Goal: Task Accomplishment & Management: Manage account settings

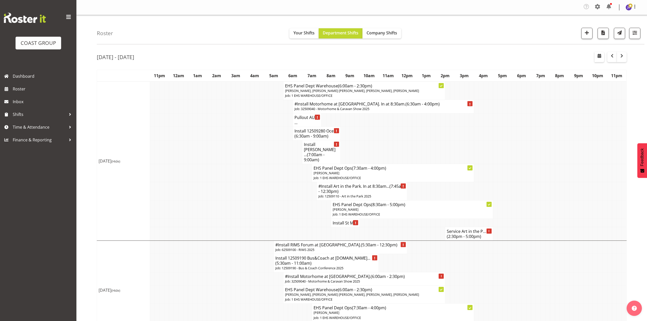
scroll to position [438, 0]
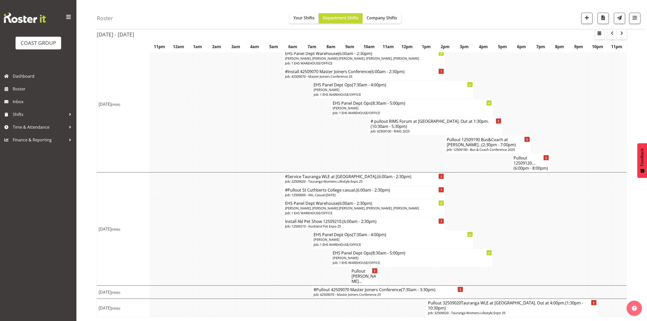
click at [514, 230] on td at bounding box center [514, 223] width 5 height 13
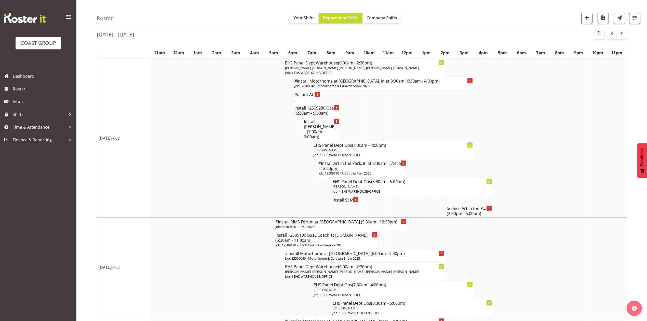
scroll to position [0, 0]
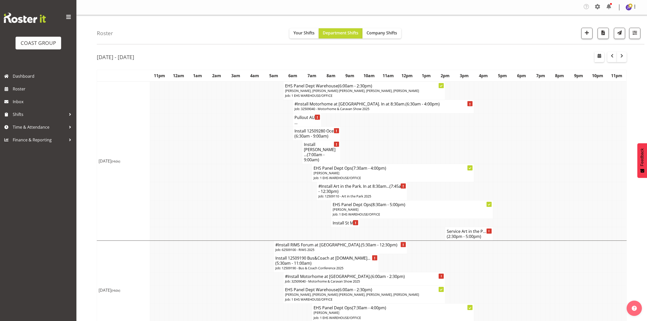
click at [413, 139] on td at bounding box center [414, 133] width 5 height 13
click at [611, 56] on span "button" at bounding box center [612, 56] width 6 height 6
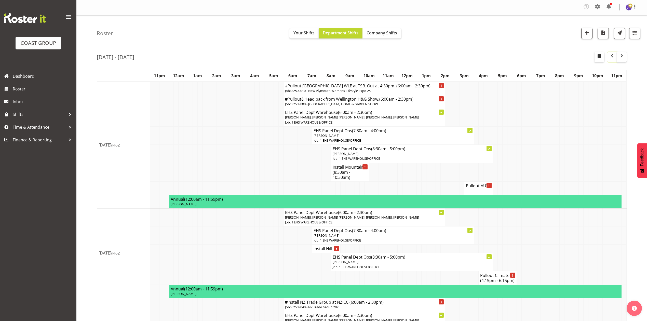
click at [608, 52] on button "button" at bounding box center [612, 57] width 10 height 10
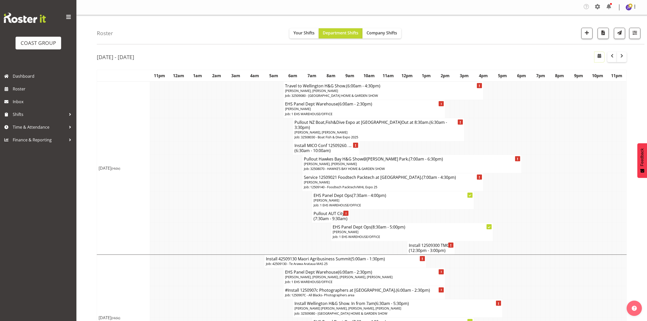
click at [598, 59] on span "button" at bounding box center [599, 57] width 2 height 8
select select "7"
select select "2025"
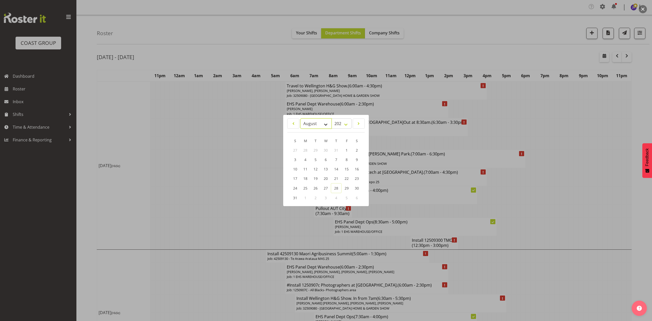
click at [315, 121] on select "January February March April May June July August September October November De…" at bounding box center [315, 123] width 31 height 10
select select "8"
click at [300, 118] on select "January February March April May June July August September October November De…" at bounding box center [315, 123] width 31 height 10
click at [348, 168] on span "19" at bounding box center [346, 169] width 4 height 5
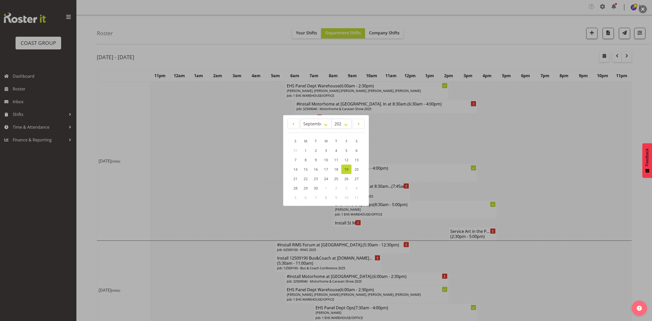
click at [534, 127] on div at bounding box center [326, 160] width 652 height 321
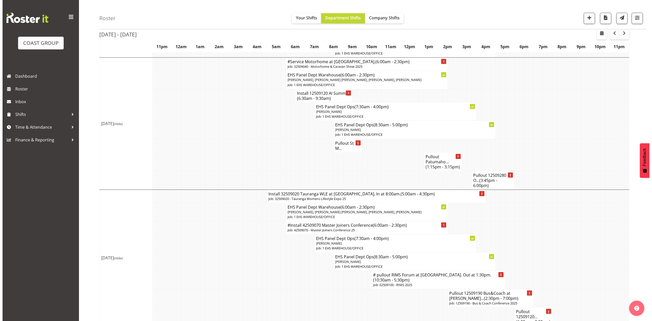
scroll to position [271, 0]
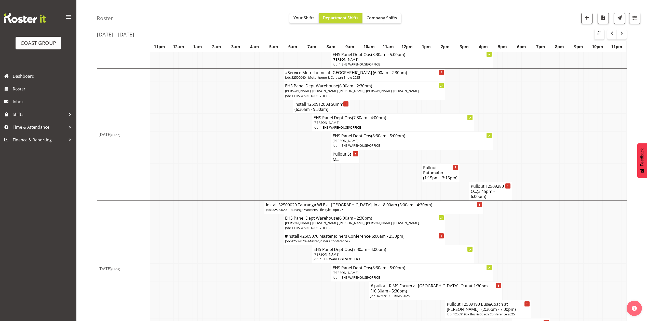
click at [318, 112] on span "(6:30am - 9:30am)" at bounding box center [311, 109] width 34 height 6
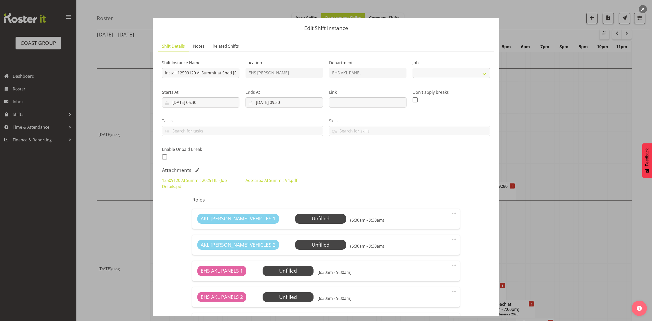
select select "9449"
click at [230, 73] on input "Install 12509120 AI Summit at Shed [DOMAIN_NAME] at 7am." at bounding box center [200, 73] width 77 height 10
click at [227, 74] on input "Install 12509120 AI Summit at Shed [DOMAIN_NAME] at 7am." at bounding box center [200, 73] width 77 height 10
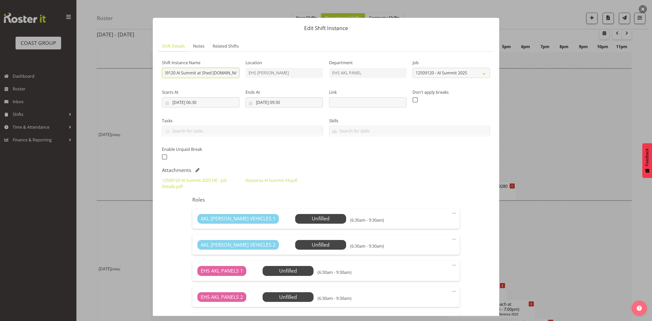
type input "Install 12509120 AI Summit at Shed [DOMAIN_NAME] at 6am."
click at [236, 118] on label "Tasks" at bounding box center [242, 121] width 161 height 6
click at [200, 103] on input "[DATE] 06:30" at bounding box center [200, 102] width 77 height 10
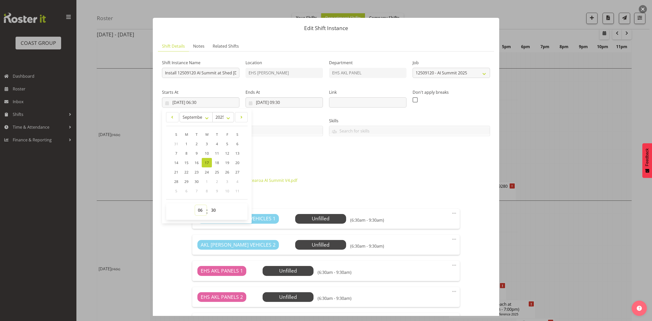
click at [201, 210] on select "00 01 02 03 04 05 06 07 08 09 10 11 12 13 14 15 16 17 18 19 20 21 22 23" at bounding box center [200, 210] width 11 height 10
select select "5"
click at [195, 205] on select "00 01 02 03 04 05 06 07 08 09 10 11 12 13 14 15 16 17 18 19 20 21 22 23" at bounding box center [200, 210] width 11 height 10
type input "[DATE] 05:30"
click at [314, 161] on div "Shift Instance Name Install 12509120 AI Summit at Shed [DOMAIN_NAME] at 6am. Lo…" at bounding box center [326, 108] width 334 height 112
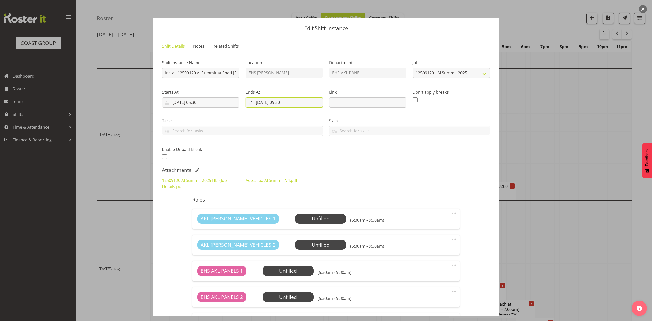
click at [289, 103] on input "[DATE] 09:30" at bounding box center [283, 102] width 77 height 10
click at [282, 208] on select "00 01 02 03 04 05 06 07 08 09 10 11 12 13 14 15 16 17 18 19 20 21 22 23" at bounding box center [284, 210] width 11 height 10
select select "8"
click at [279, 205] on select "00 01 02 03 04 05 06 07 08 09 10 11 12 13 14 15 16 17 18 19 20 21 22 23" at bounding box center [284, 210] width 11 height 10
type input "[DATE] 08:30"
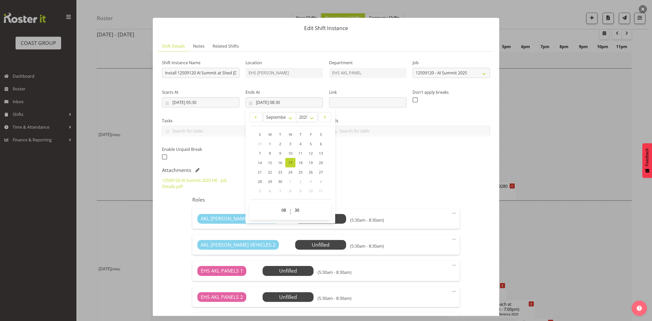
click at [424, 198] on h5 "Roles" at bounding box center [325, 200] width 267 height 6
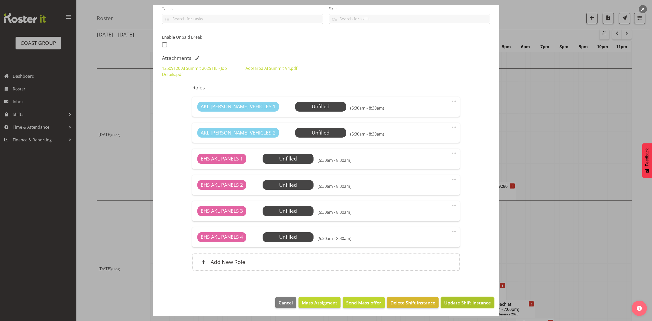
click at [454, 298] on button "Update Shift Instance" at bounding box center [467, 302] width 53 height 11
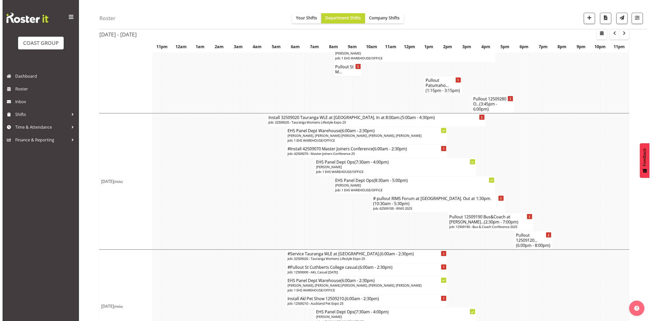
scroll to position [373, 0]
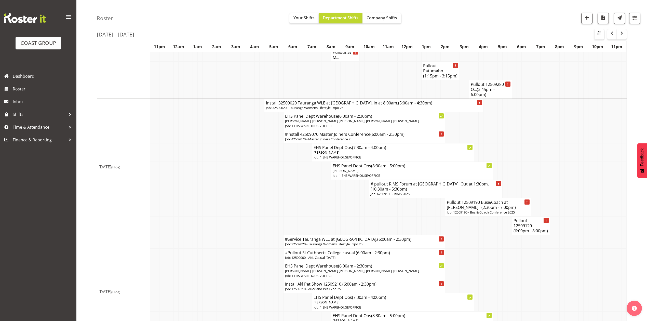
click at [521, 233] on h4 "Pullout 12509120... (6:00pm - 8:00pm)" at bounding box center [530, 225] width 35 height 15
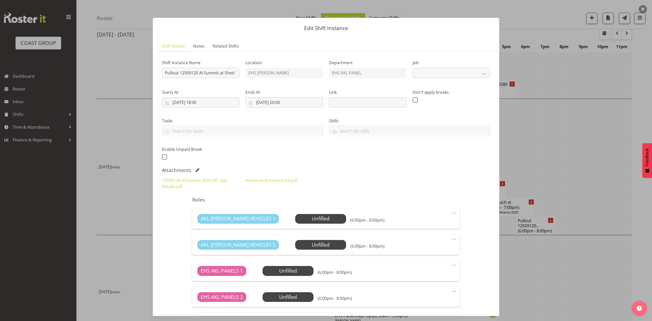
select select "9449"
click at [226, 72] on input "Pullout 12509120 AI Summit at Shed 10.Out at 6:30pm." at bounding box center [200, 73] width 77 height 10
click at [226, 71] on input "Pullout 12509120 AI Summit at Shed 10.Out at 6:30pm." at bounding box center [200, 73] width 77 height 10
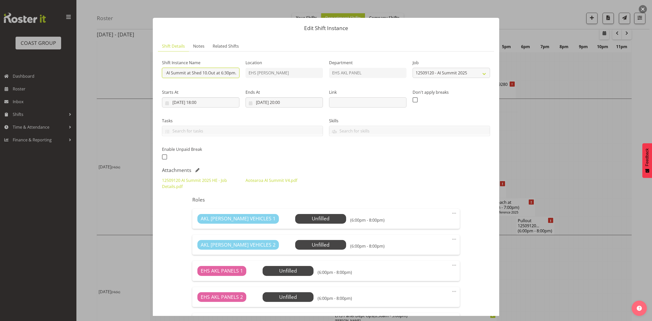
click at [227, 72] on input "Pullout 12509120 AI Summit at Shed 10.Out at 6:30pm." at bounding box center [200, 73] width 77 height 10
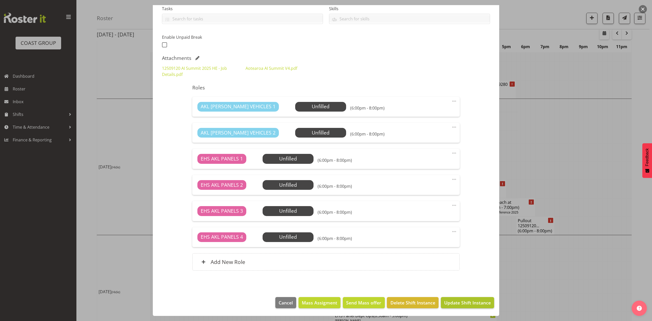
type input "Pullout 12509120 AI Summit at Shed 10.Out at 8:00pm."
click at [456, 303] on span "Update Shift Instance" at bounding box center [467, 302] width 47 height 7
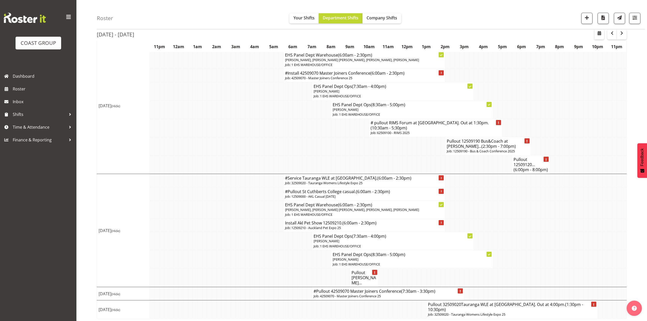
scroll to position [438, 0]
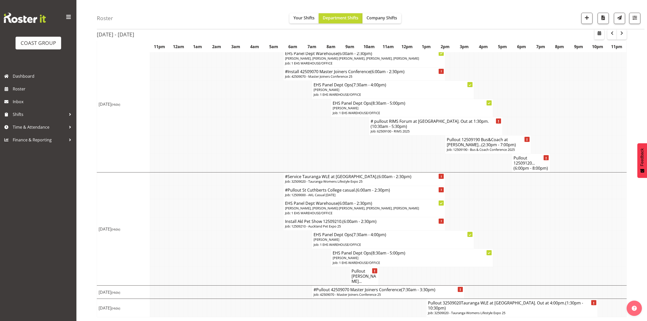
click at [255, 248] on td at bounding box center [257, 239] width 5 height 18
click at [241, 135] on td at bounding box center [242, 126] width 5 height 18
click at [601, 31] on span "button" at bounding box center [599, 33] width 6 height 6
select select "7"
select select "2025"
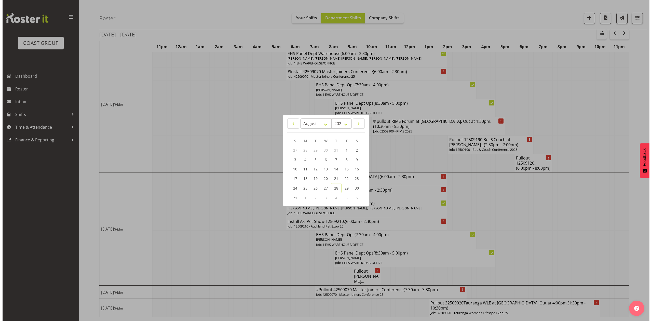
scroll to position [433, 0]
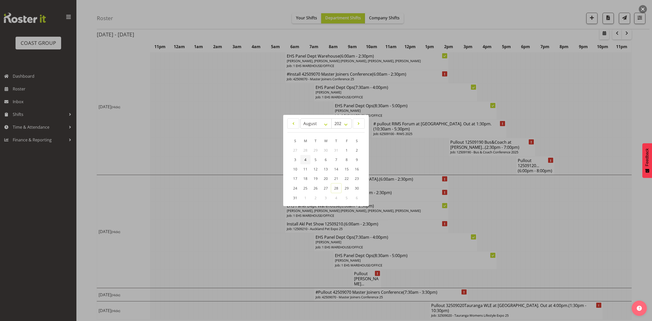
click at [308, 159] on link "4" at bounding box center [305, 159] width 10 height 9
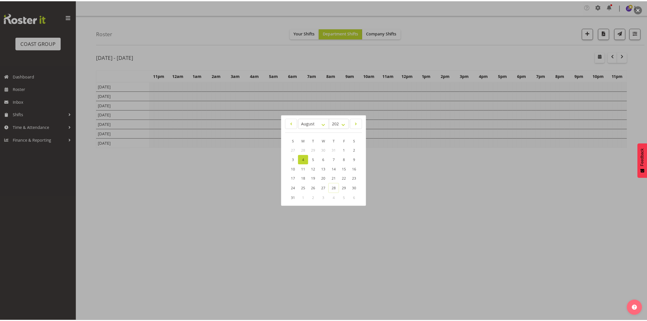
scroll to position [0, 0]
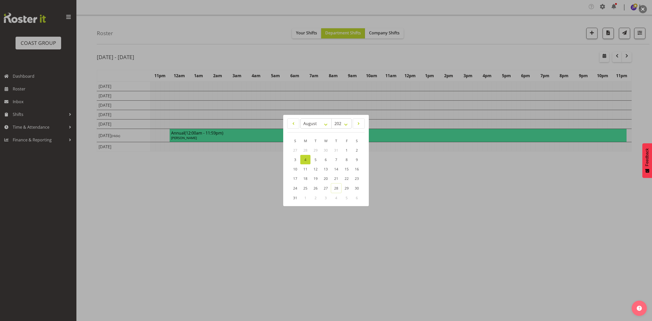
drag, startPoint x: 265, startPoint y: 62, endPoint x: 272, endPoint y: 62, distance: 7.1
click at [268, 62] on div at bounding box center [326, 160] width 652 height 321
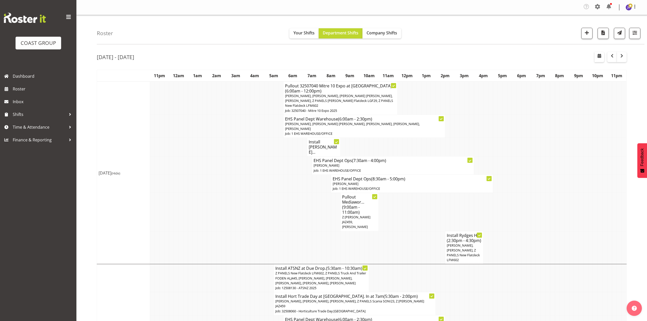
click at [532, 197] on td at bounding box center [533, 212] width 5 height 38
click at [503, 129] on td at bounding box center [504, 126] width 5 height 23
click at [599, 55] on span "button" at bounding box center [599, 56] width 6 height 6
select select "7"
select select "2025"
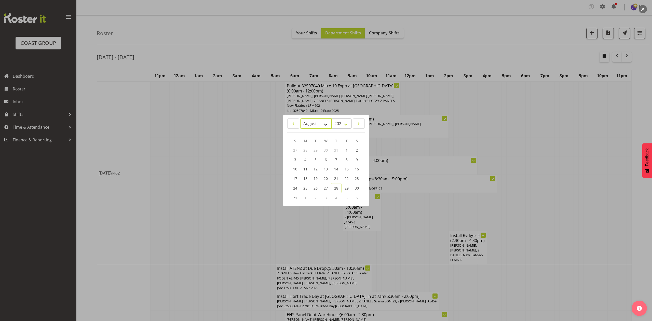
drag, startPoint x: 310, startPoint y: 123, endPoint x: 310, endPoint y: 127, distance: 4.1
click at [310, 123] on select "January February March April May June July August September October November De…" at bounding box center [315, 123] width 31 height 10
select select "8"
click at [300, 118] on select "January February March April May June July August September October November De…" at bounding box center [315, 123] width 31 height 10
click at [331, 150] on link "4" at bounding box center [336, 150] width 10 height 9
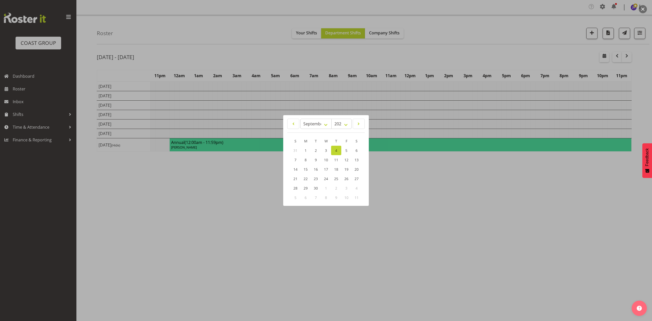
click at [432, 57] on div at bounding box center [326, 160] width 652 height 321
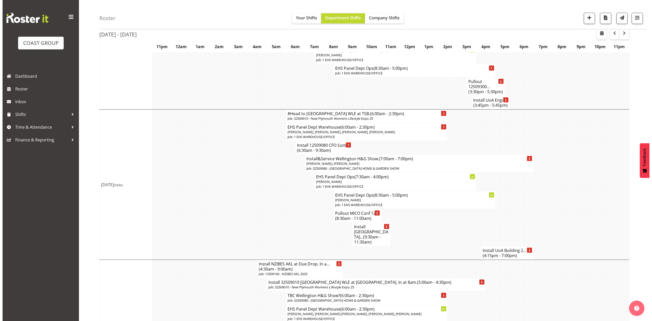
scroll to position [441, 0]
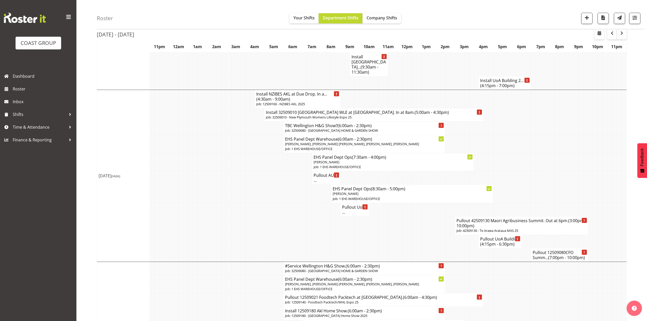
click at [286, 79] on td at bounding box center [285, 82] width 5 height 13
click at [291, 91] on h4 "Install NZIBES AKL at Due Drop. In a... (4:30am - 9:00am)" at bounding box center [297, 96] width 82 height 10
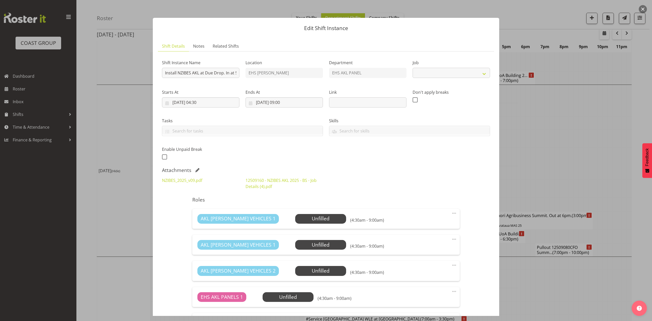
select select "9816"
click at [197, 169] on span at bounding box center [197, 170] width 4 height 4
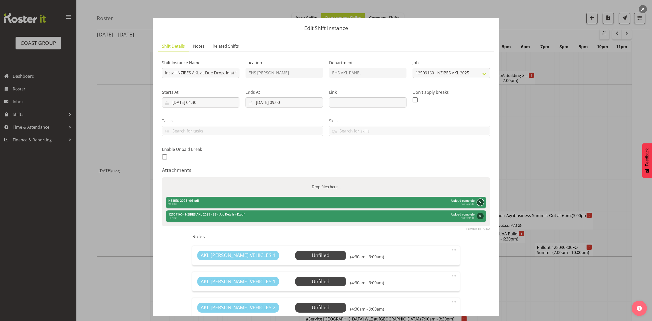
click at [477, 202] on button "Remove" at bounding box center [480, 202] width 7 height 7
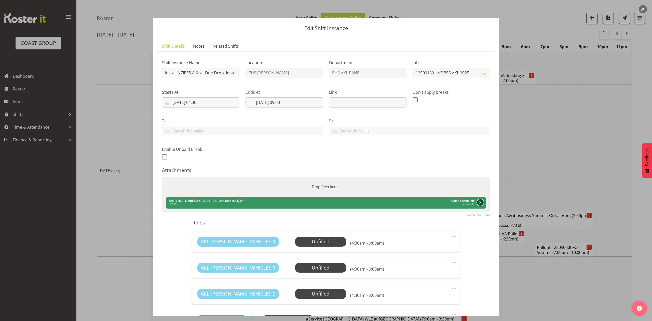
click at [477, 202] on button "Remove" at bounding box center [480, 202] width 7 height 7
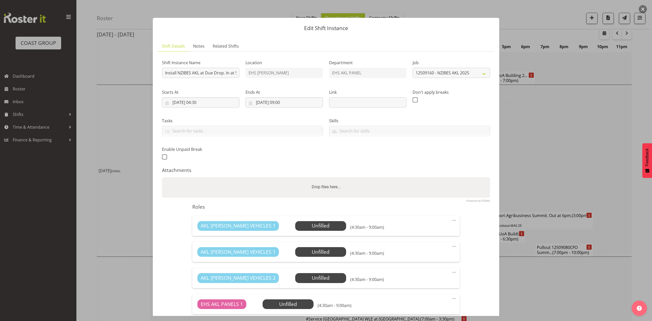
click at [432, 187] on div "Drop files here..." at bounding box center [326, 186] width 328 height 19
click at [162, 177] on input "Drop files here..." at bounding box center [326, 178] width 328 height 2
type input "C:\fakepath\12509160 - NZIBES AKL 2025 - BS - Job Details (5).pdf"
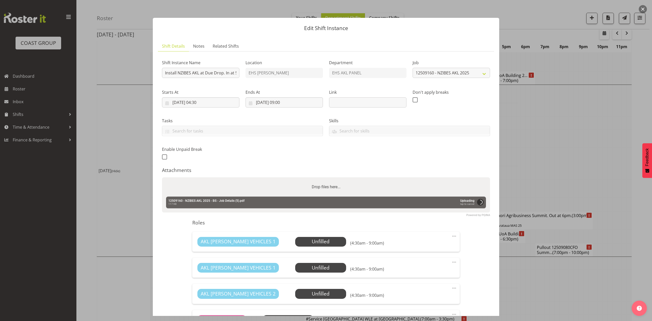
click at [258, 187] on div "Drop files here..." at bounding box center [326, 186] width 328 height 19
click at [162, 177] on input "Drop files here..." at bounding box center [326, 178] width 328 height 2
type input "C:\fakepath\NZIBES_2025_v11.pdf"
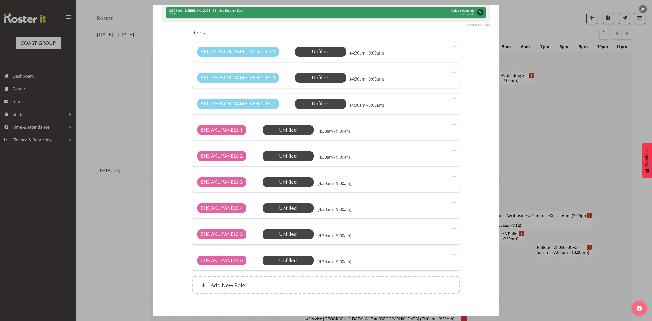
scroll to position [136, 0]
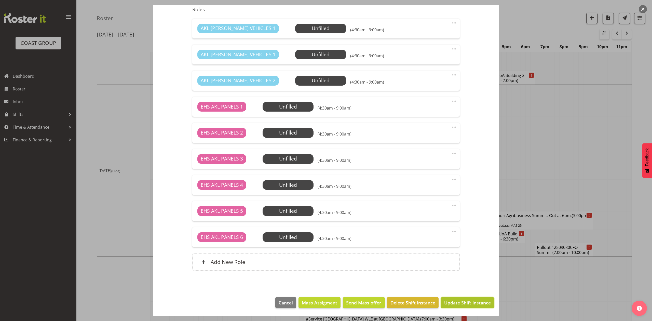
click at [462, 300] on span "Update Shift Instance" at bounding box center [467, 302] width 47 height 7
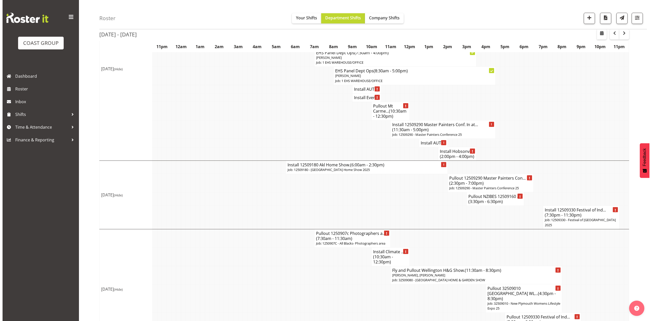
scroll to position [714, 0]
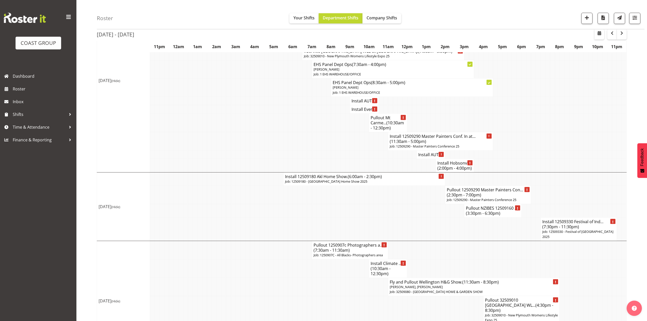
click at [492, 215] on span "(3:30pm - 6:30pm)" at bounding box center [483, 213] width 34 height 6
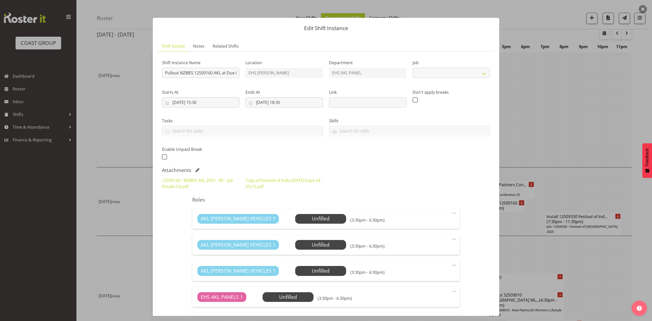
select select "9816"
click at [198, 168] on div "Attachments" at bounding box center [326, 170] width 328 height 6
click at [197, 170] on span at bounding box center [197, 170] width 4 height 4
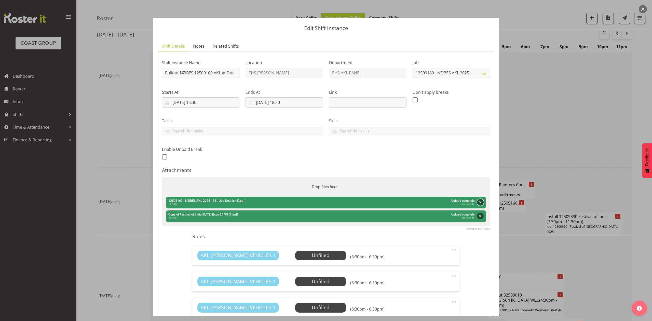
click at [477, 203] on button "Remove" at bounding box center [480, 202] width 7 height 7
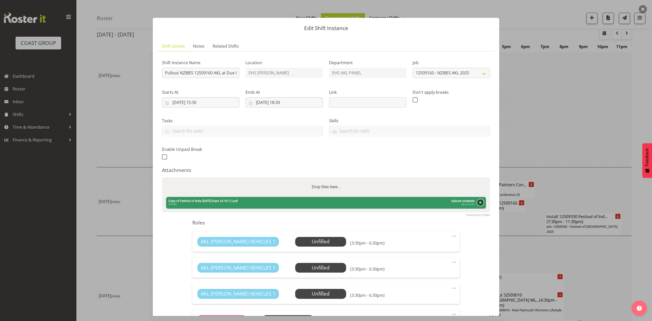
click at [477, 200] on button "Remove" at bounding box center [480, 202] width 7 height 7
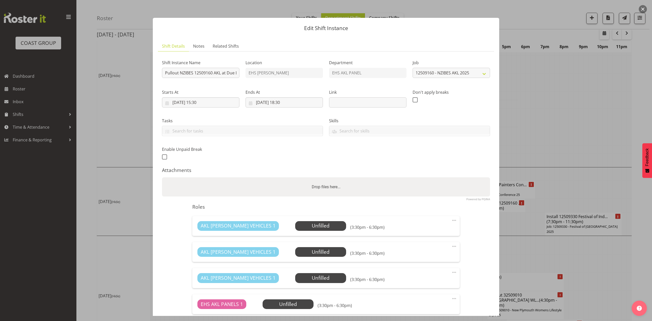
click at [408, 186] on div "Drop files here..." at bounding box center [326, 186] width 328 height 19
click at [162, 177] on input "Drop files here..." at bounding box center [326, 178] width 328 height 2
type input "C:\fakepath\12509160 - NZIBES AKL 2025 - BS - Job Details (5).pdf"
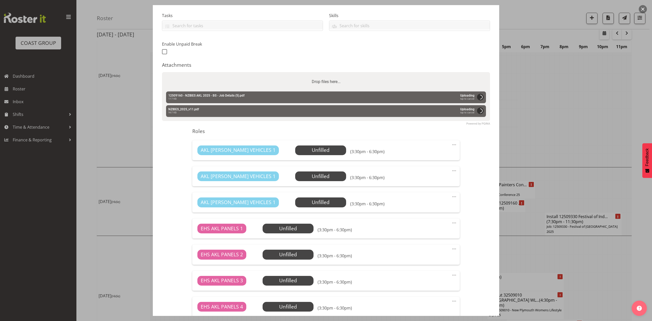
scroll to position [102, 0]
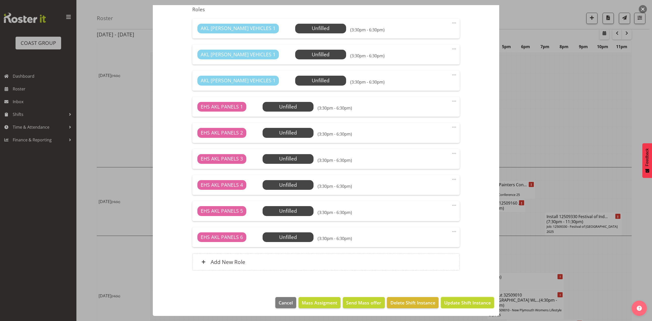
click at [453, 306] on button "Update Shift Instance" at bounding box center [467, 302] width 53 height 11
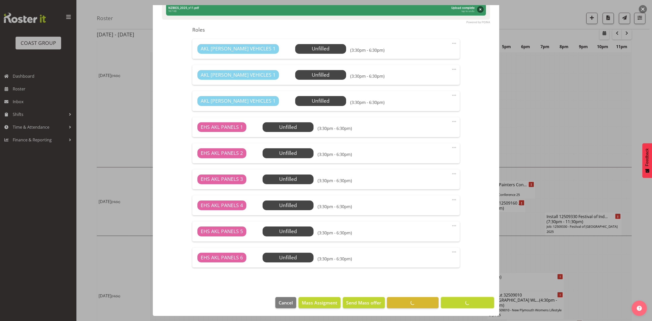
scroll to position [0, 0]
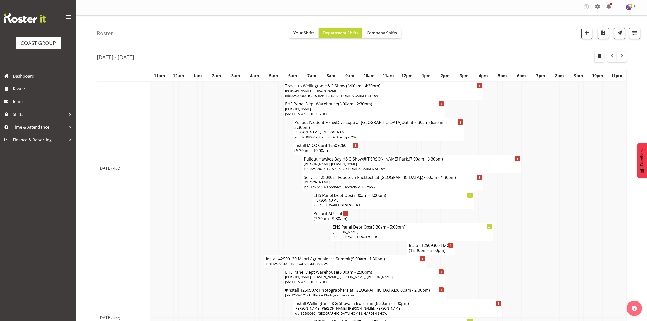
click at [297, 120] on h4 "Pullout NZ Boat,Fish&Dive Expo at [GEOGRAPHIC_DATA]Out at 8:30am. (6:30am - 3:3…" at bounding box center [378, 125] width 168 height 10
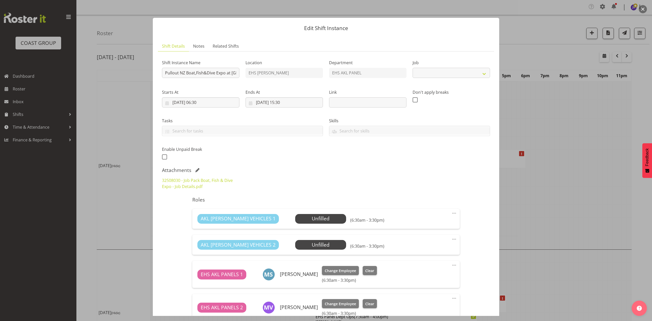
select select "9138"
click at [641, 8] on button "button" at bounding box center [643, 9] width 8 height 8
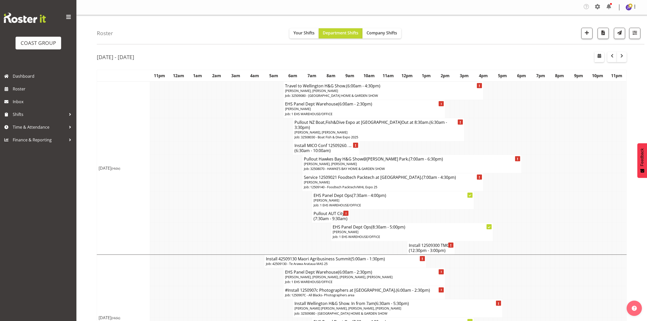
click at [224, 131] on td at bounding box center [223, 129] width 5 height 23
click at [334, 144] on h4 "Install MICO Conf 12509260. ... (6:30am - 10:00am)" at bounding box center [325, 148] width 63 height 10
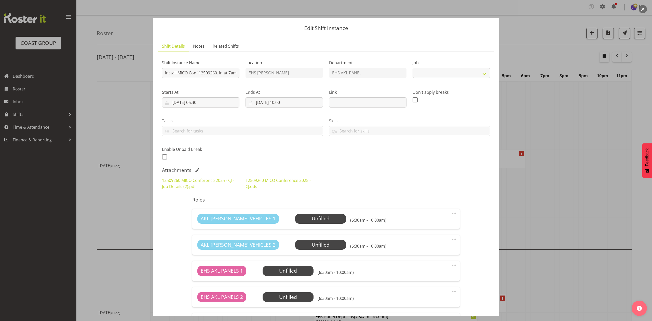
select select "10275"
click at [269, 180] on link "12509260 MICO Conference 2025 - CJ.ods" at bounding box center [277, 183] width 65 height 12
click at [198, 169] on span at bounding box center [197, 170] width 4 height 4
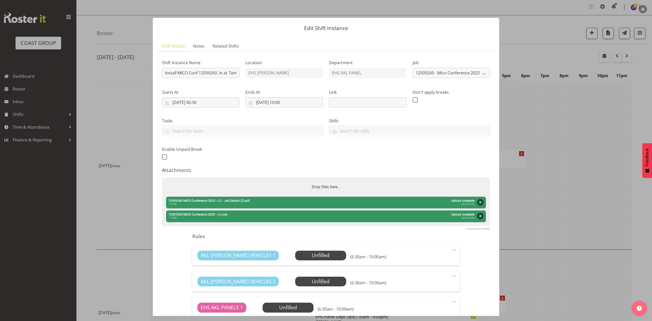
click at [224, 184] on div "Drop files here..." at bounding box center [326, 186] width 328 height 19
click at [162, 177] on input "Drop files here..." at bounding box center [326, 178] width 328 height 2
click at [200, 184] on div "Drop files here..." at bounding box center [326, 186] width 328 height 19
click at [162, 177] on input "Drop files here..." at bounding box center [326, 178] width 328 height 2
type input "C:\fakepath\MICO Conference 2025 V8 (1).pdf"
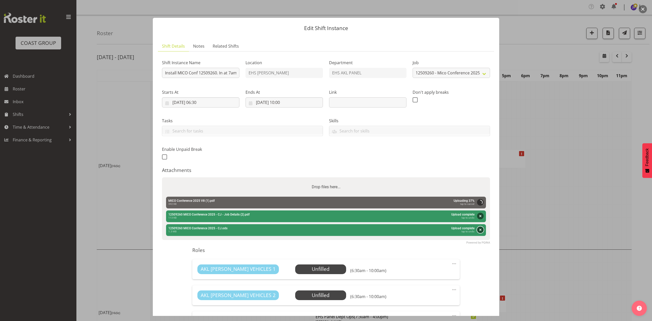
click at [477, 228] on button "Remove" at bounding box center [480, 229] width 7 height 7
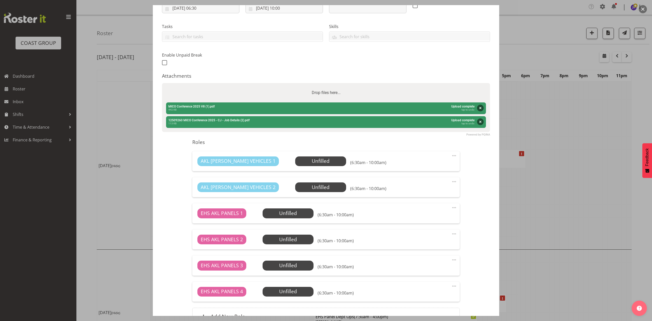
scroll to position [149, 0]
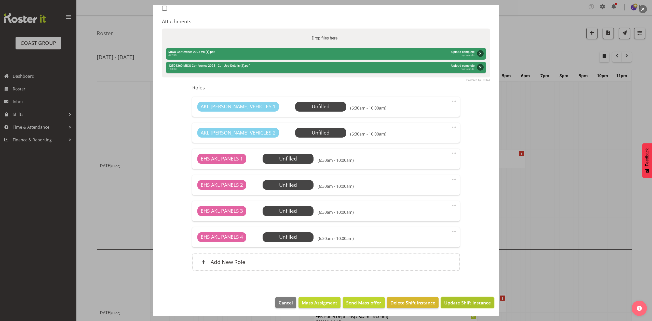
click at [471, 301] on span "Update Shift Instance" at bounding box center [467, 302] width 47 height 7
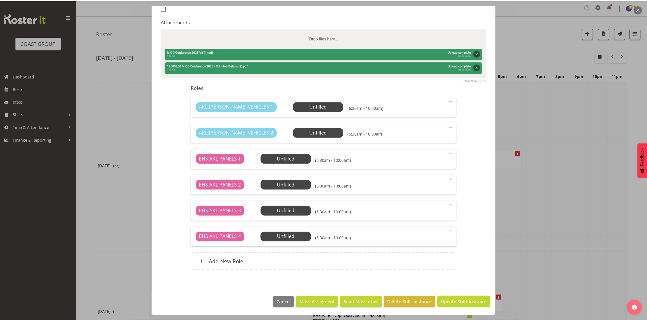
scroll to position [129, 0]
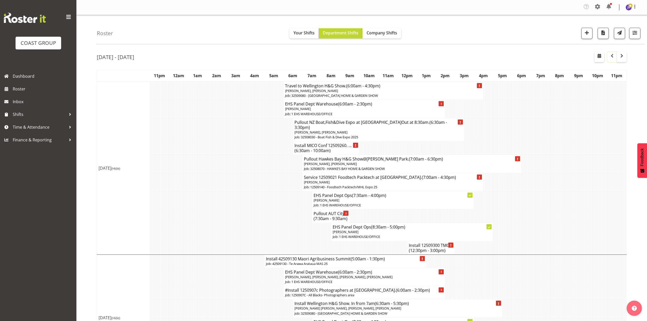
click at [611, 57] on span "button" at bounding box center [612, 56] width 6 height 6
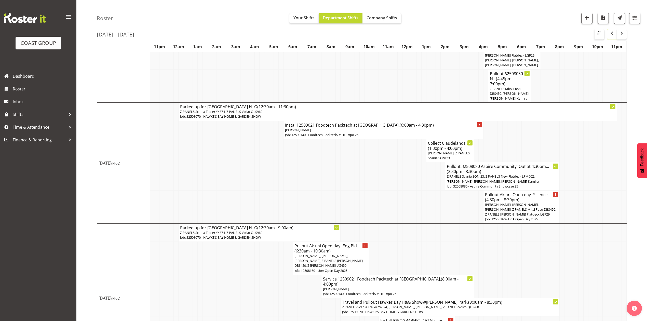
scroll to position [612, 0]
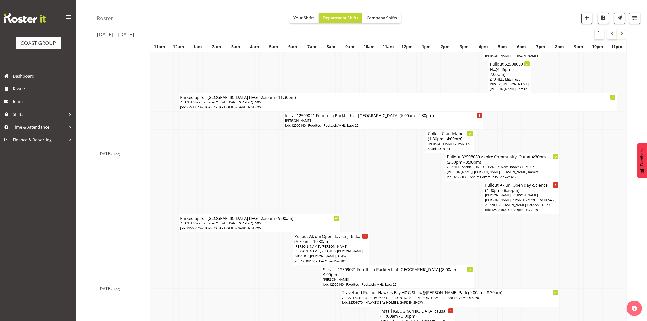
click at [618, 36] on button "button" at bounding box center [622, 34] width 10 height 10
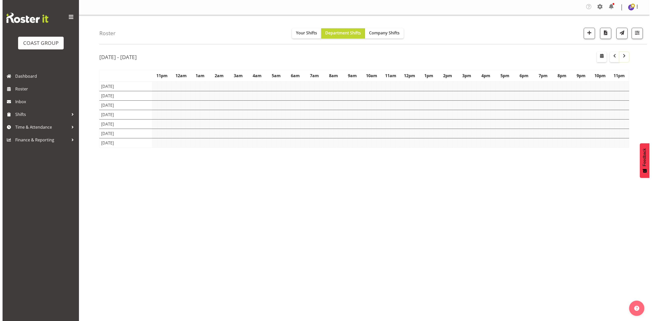
scroll to position [0, 0]
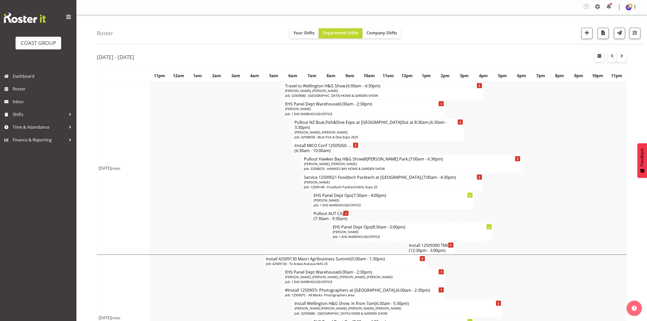
click at [343, 143] on h4 "Install MICO Conf 12509260. ... (6:30am - 10:00am)" at bounding box center [325, 148] width 63 height 10
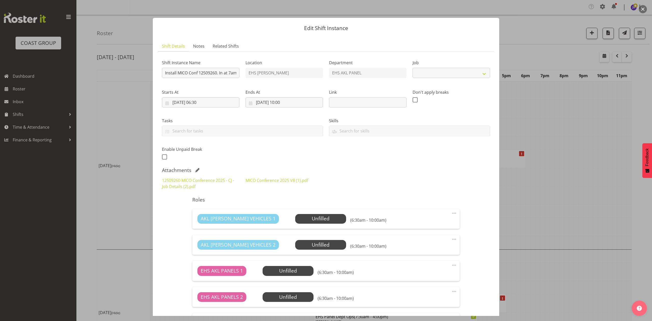
select select "10275"
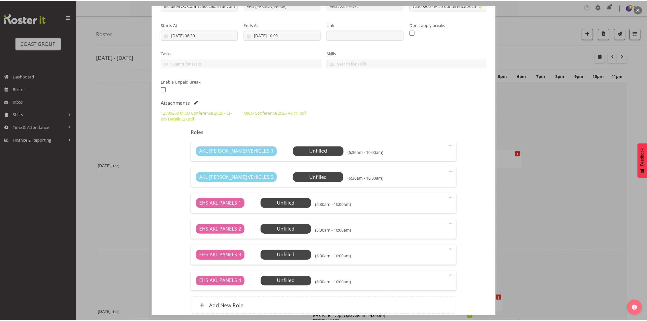
scroll to position [102, 0]
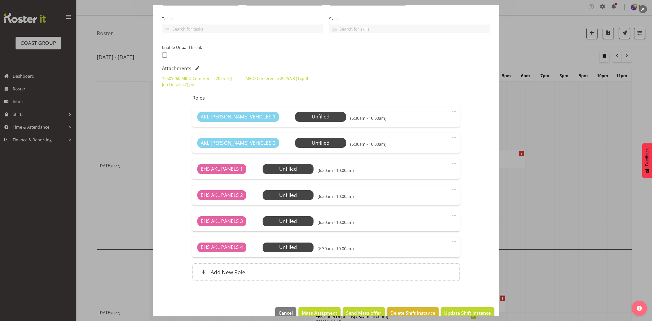
click at [552, 147] on div at bounding box center [326, 160] width 652 height 321
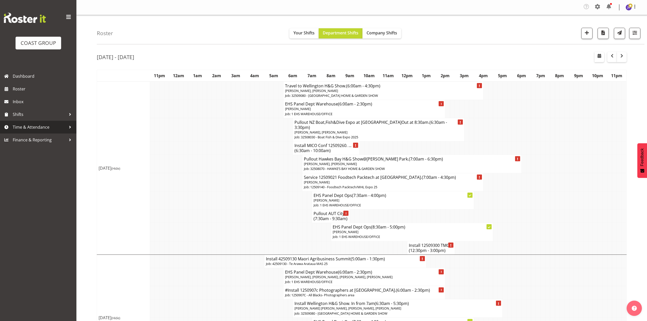
click at [30, 128] on span "Time & Attendance" at bounding box center [39, 127] width 53 height 8
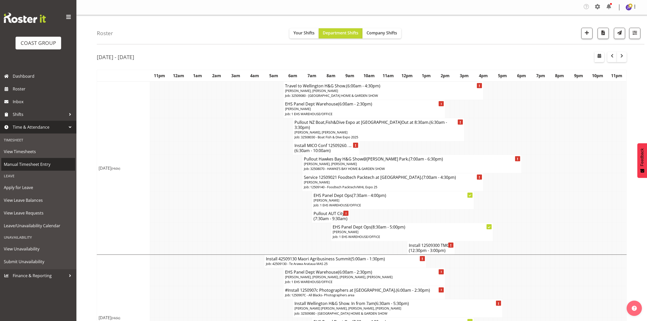
click at [43, 163] on span "Manual Timesheet Entry" at bounding box center [38, 164] width 69 height 8
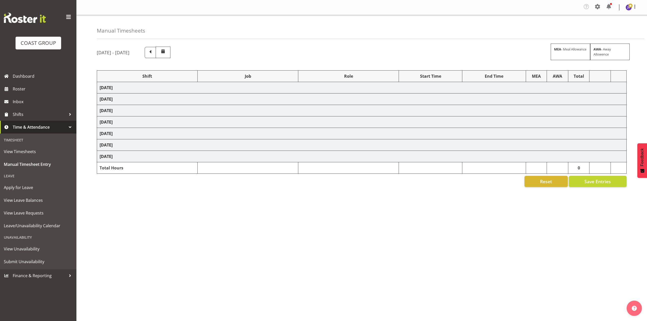
select select "68519"
select select "9198"
select select "78117"
select select "10251"
select select "68034"
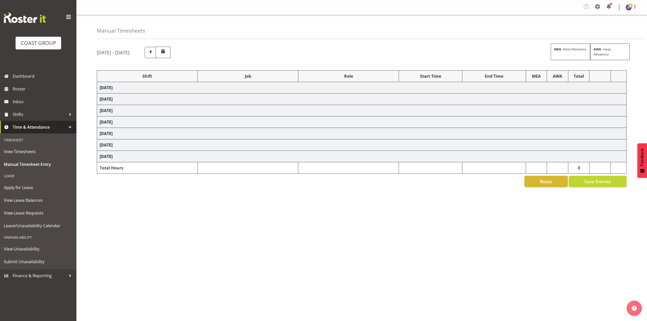
select select "69"
select select "198"
select select "81217"
select select "8652"
select select "80775"
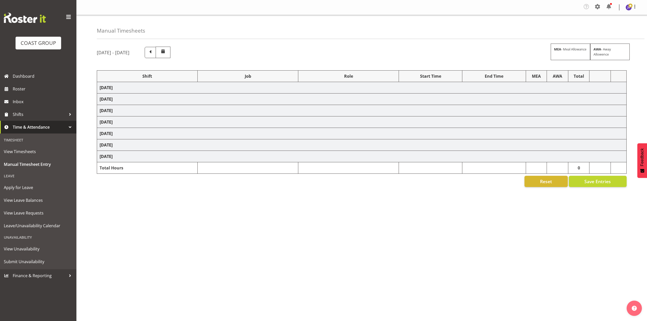
select select "9993"
select select "68034"
select select "69"
select select "198"
select select "79613"
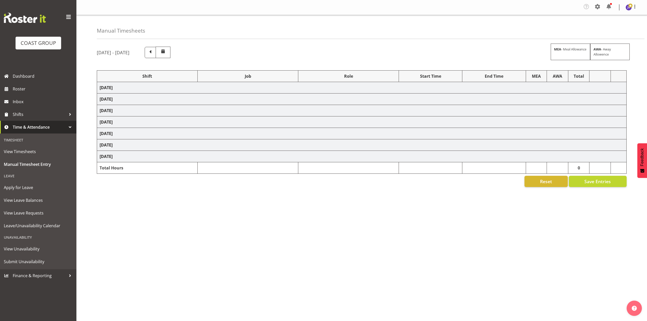
select select "8652"
select select "68034"
select select "69"
select select "198"
select select "68034"
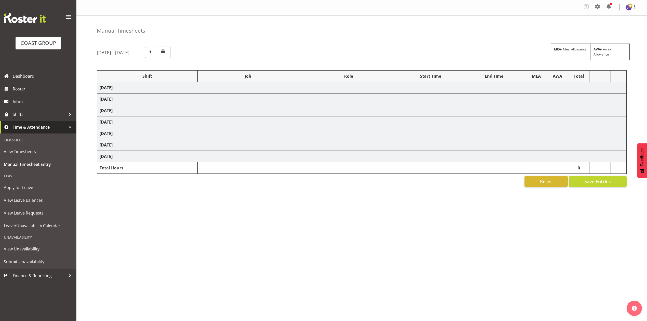
select select "69"
select select "198"
select select "68034"
select select "69"
select select "198"
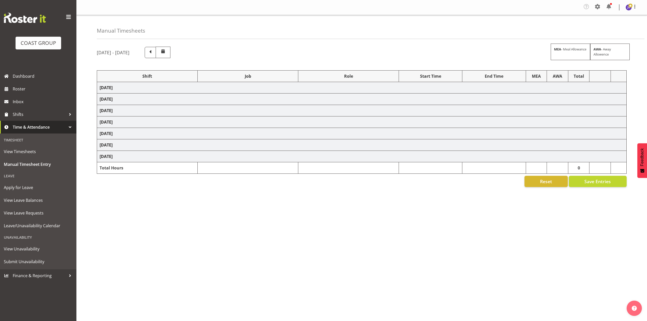
select select "78117"
select select "10251"
select select "80775"
select select "9993"
select select "80775"
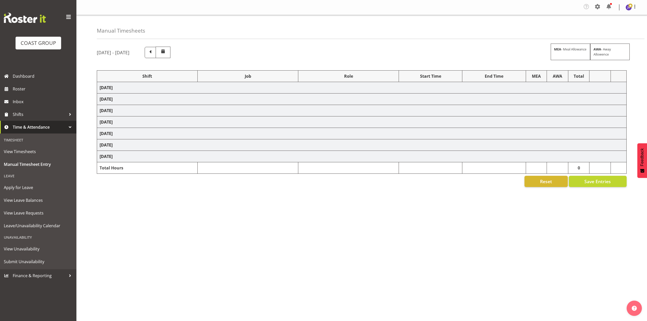
select select "9993"
select select "77523"
select select "8652"
select select "68034"
select select "69"
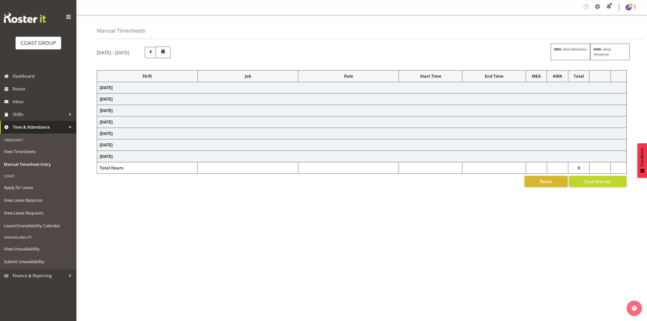
select select "198"
select select "68034"
select select "69"
select select "198"
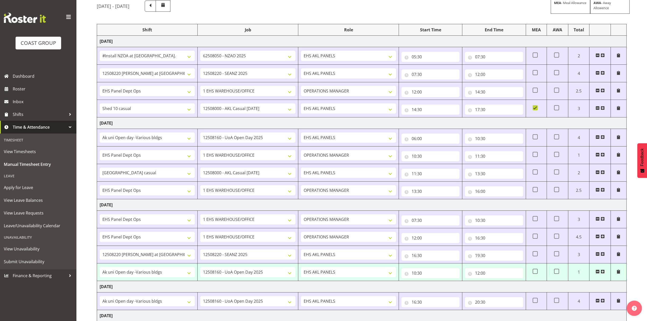
scroll to position [57, 0]
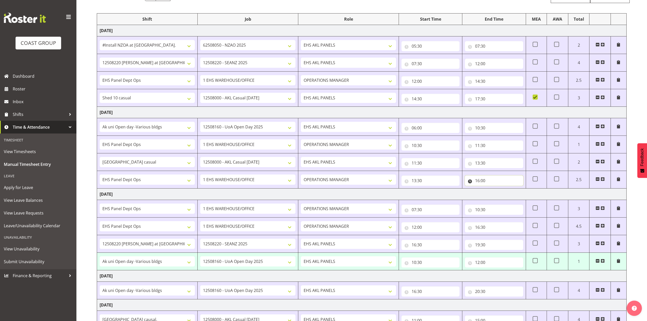
click at [481, 181] on input "16:00" at bounding box center [494, 180] width 58 height 10
click at [513, 195] on select "00 01 02 03 04 05 06 07 08 09 10 11 12 13 14 15 16 17 18 19 20 21 22 23 24 25 2…" at bounding box center [512, 194] width 11 height 10
select select "30"
click at [507, 190] on select "00 01 02 03 04 05 06 07 08 09 10 11 12 13 14 15 16 17 18 19 20 21 22 23 24 25 2…" at bounding box center [512, 194] width 11 height 10
type input "16:30"
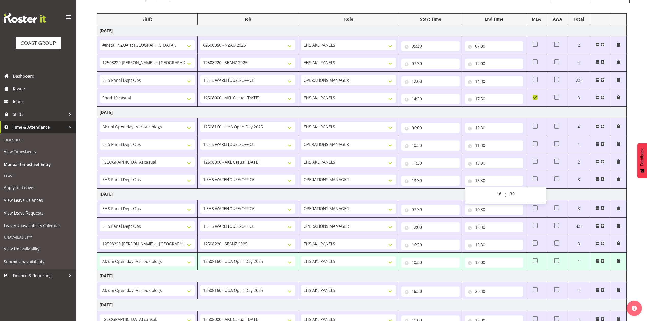
click at [508, 114] on td "Thursday 28th August 2025" at bounding box center [361, 112] width 529 height 11
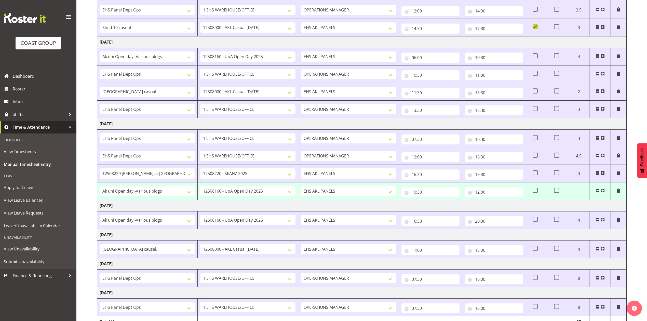
scroll to position [159, 0]
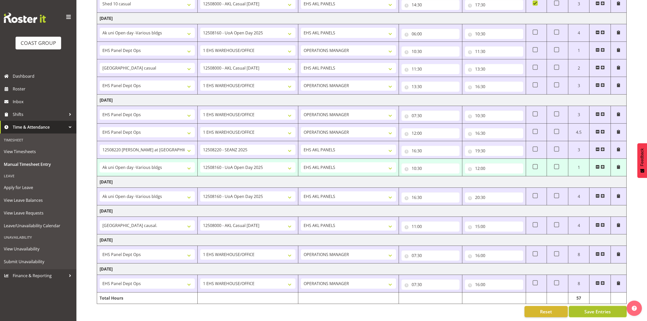
click at [591, 308] on span "Save Entries" at bounding box center [597, 311] width 26 height 7
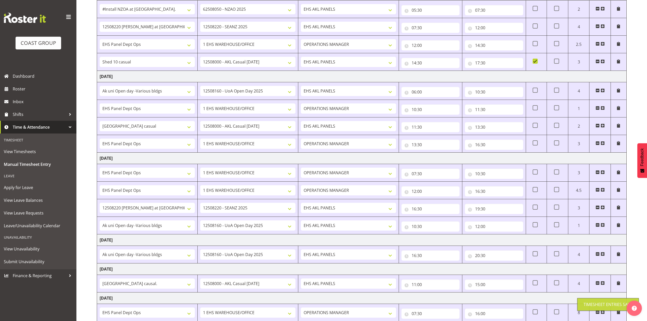
scroll to position [125, 0]
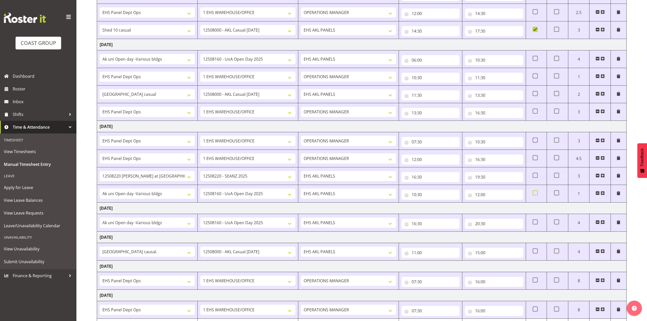
click at [534, 194] on span at bounding box center [534, 192] width 5 height 5
click at [534, 194] on input "checkbox" at bounding box center [533, 192] width 3 height 3
checkbox input "true"
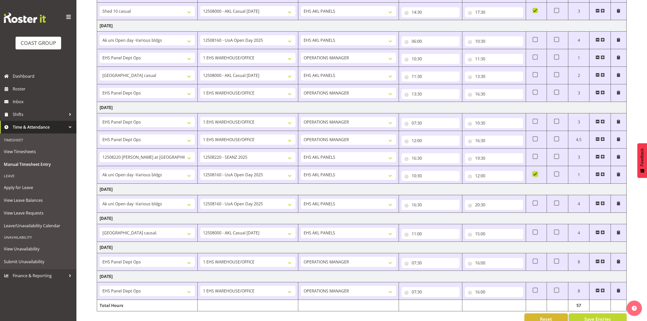
scroll to position [159, 0]
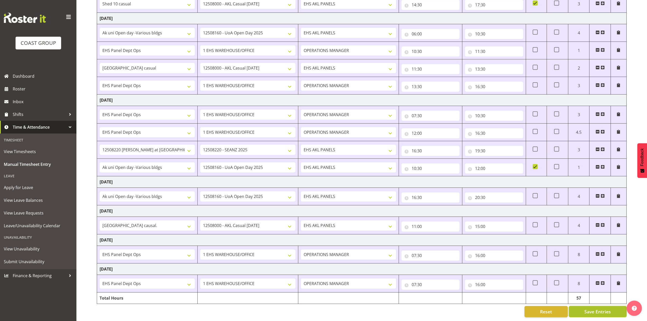
click at [590, 306] on button "Save Entries" at bounding box center [598, 311] width 58 height 11
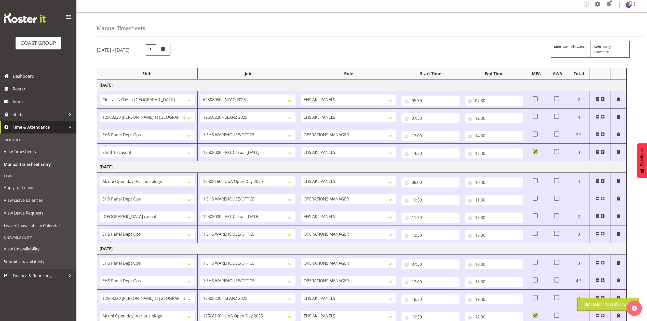
scroll to position [0, 0]
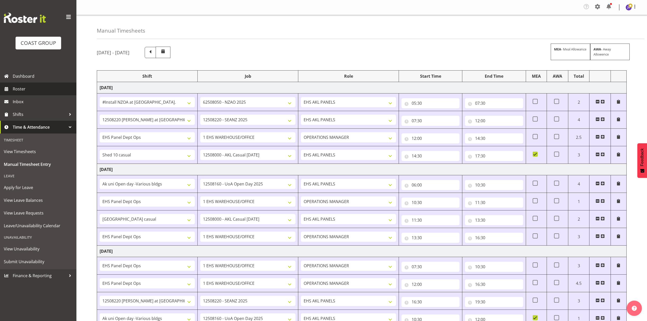
click at [32, 85] on span "Roster" at bounding box center [43, 89] width 61 height 8
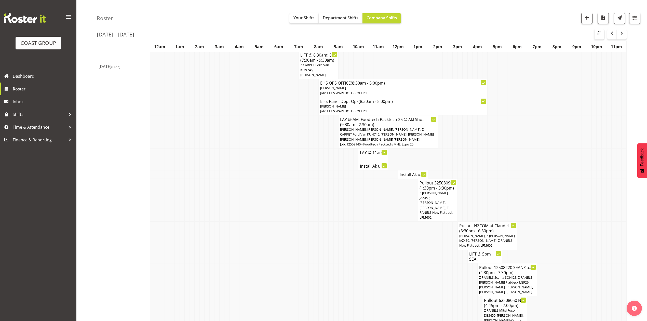
scroll to position [849, 0]
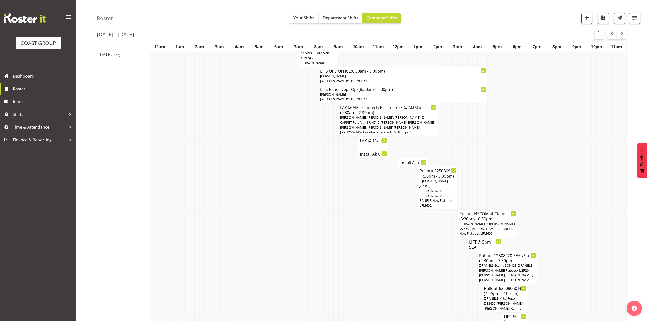
click at [502, 263] on span "Z PANELS Scania SONI23, Z PANELS [PERSON_NAME] Flatdeck LGF29, [PERSON_NAME], […" at bounding box center [506, 272] width 54 height 19
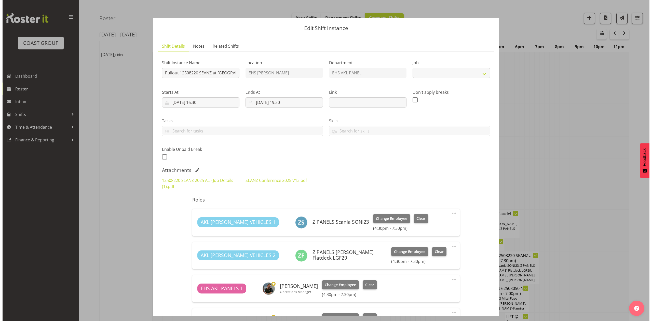
scroll to position [841, 0]
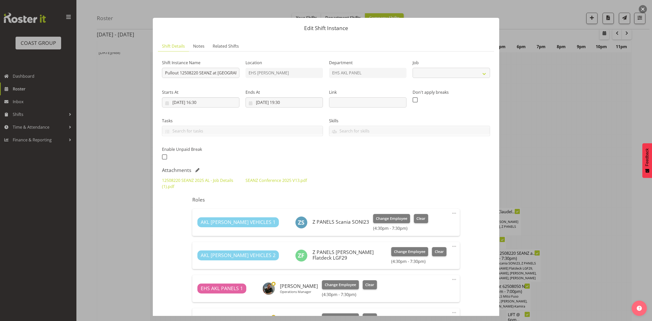
select select "10251"
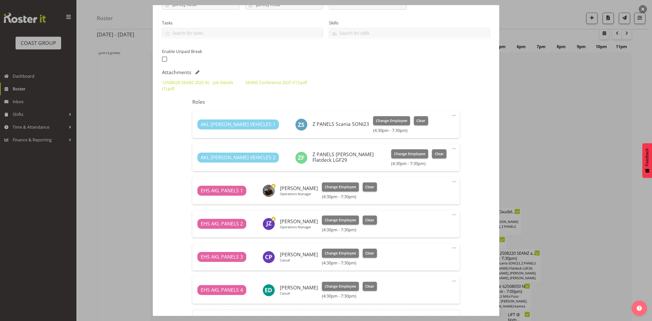
scroll to position [53, 0]
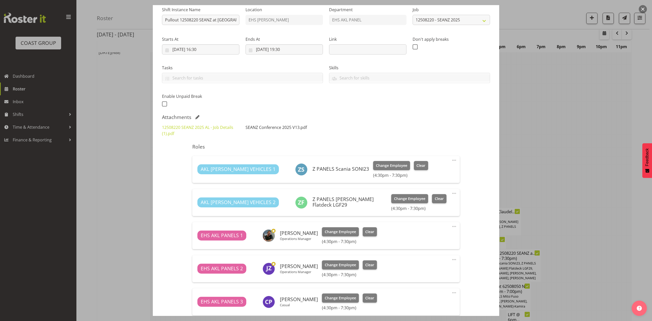
click at [276, 127] on link "SEANZ Conference 2025 V13.pdf" at bounding box center [275, 127] width 61 height 6
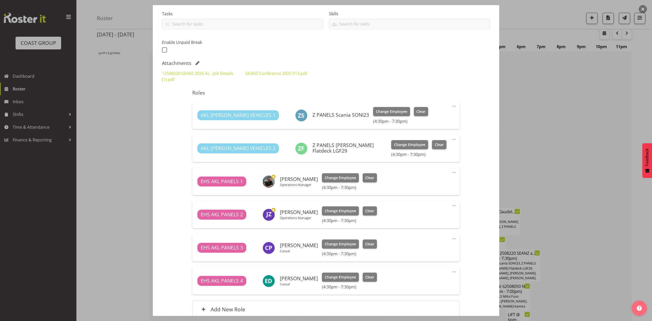
scroll to position [121, 0]
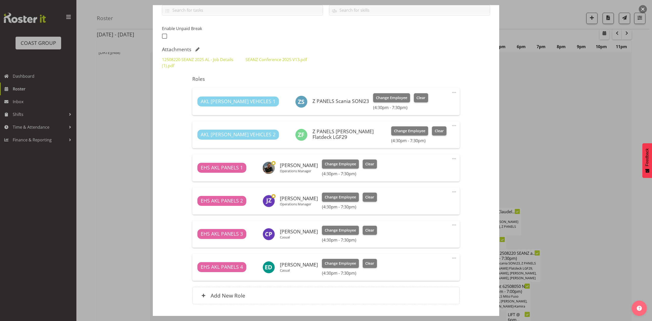
drag, startPoint x: 563, startPoint y: 145, endPoint x: 566, endPoint y: 145, distance: 3.1
click at [565, 145] on div at bounding box center [326, 160] width 652 height 321
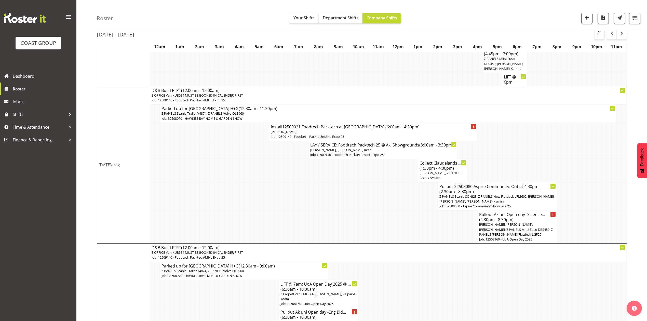
scroll to position [1120, 0]
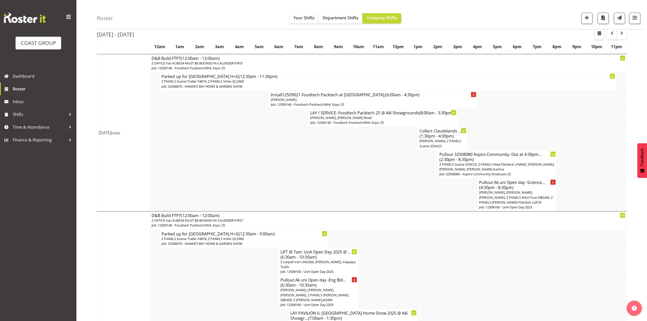
click at [528, 190] on span "[PERSON_NAME], [PERSON_NAME], [PERSON_NAME], Z PANELS Mitsi Fuso DBS450, Z PANE…" at bounding box center [516, 197] width 74 height 14
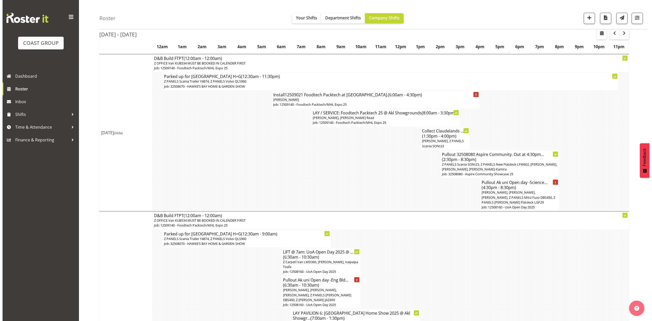
scroll to position [1115, 0]
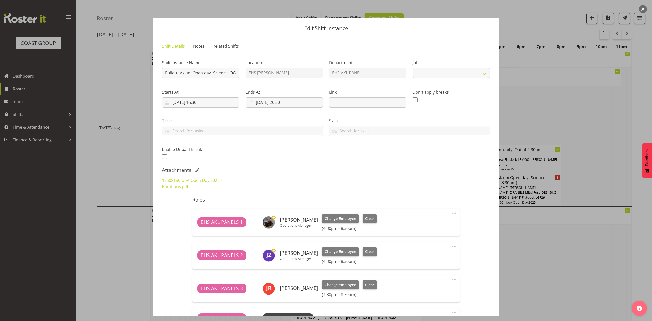
select select "9993"
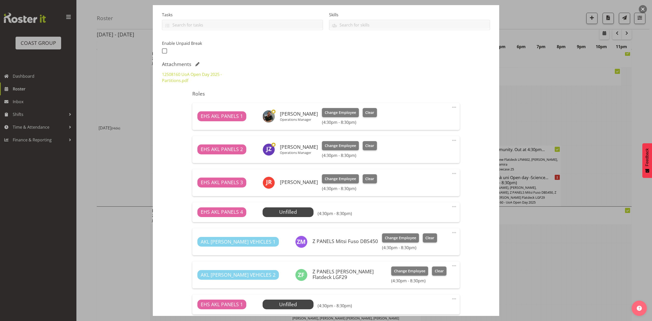
scroll to position [174, 0]
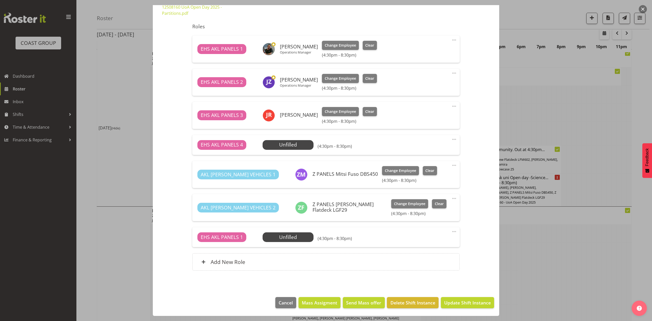
click at [548, 214] on div at bounding box center [326, 160] width 652 height 321
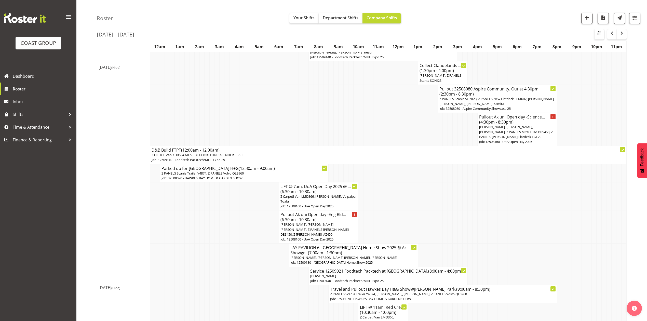
scroll to position [1188, 0]
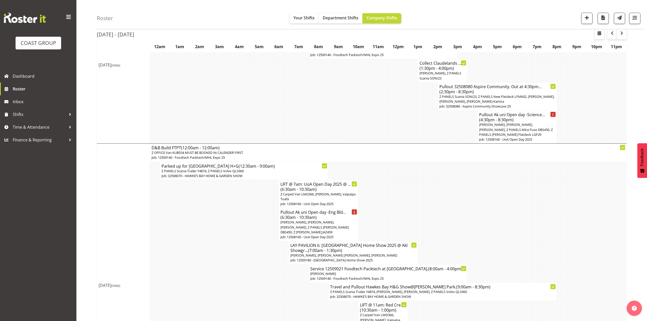
drag, startPoint x: 509, startPoint y: 203, endPoint x: 614, endPoint y: 242, distance: 111.8
click at [536, 212] on tr "Pullout Ak uni Open day -Eng Bld... (6:30am - 10:30am) Abe Denton, Marcell Lee,…" at bounding box center [361, 224] width 529 height 33
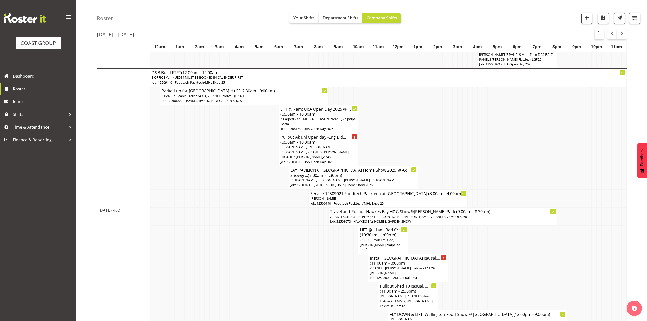
scroll to position [1270, 0]
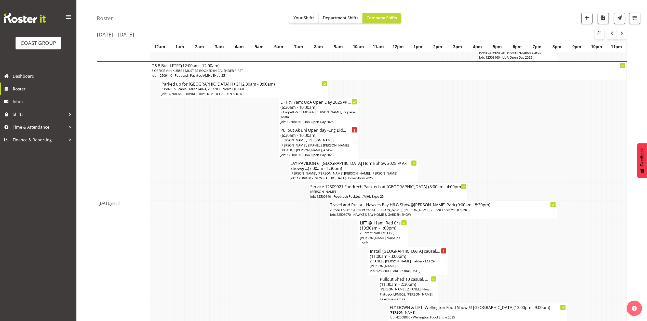
click at [547, 220] on td at bounding box center [549, 233] width 5 height 28
click at [35, 128] on span "Time & Attendance" at bounding box center [39, 127] width 53 height 8
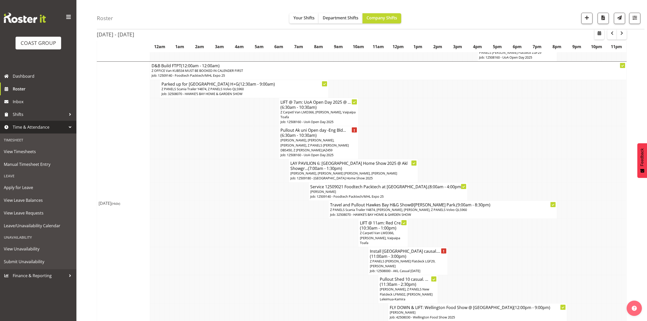
click at [170, 159] on td at bounding box center [172, 170] width 5 height 23
click at [276, 275] on td at bounding box center [276, 289] width 5 height 28
click at [325, 247] on td at bounding box center [325, 261] width 5 height 28
